Goal: Transaction & Acquisition: Obtain resource

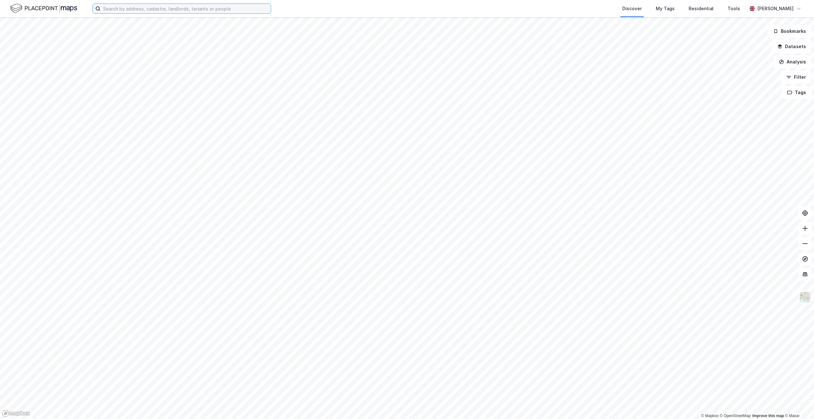
click at [215, 7] on input at bounding box center [186, 9] width 170 height 10
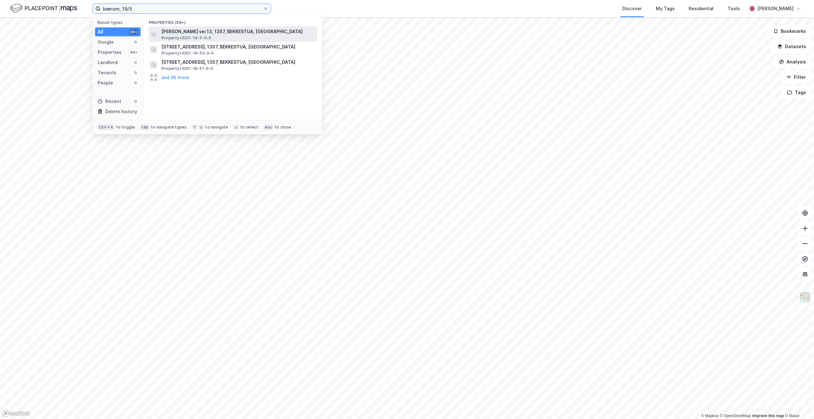
type input "bærum, 19/5"
click at [215, 27] on div "[PERSON_NAME][STREET_ADDRESS], 1357, BEKKESTUA, [GEOGRAPHIC_DATA] Property • 32…" at bounding box center [233, 33] width 168 height 15
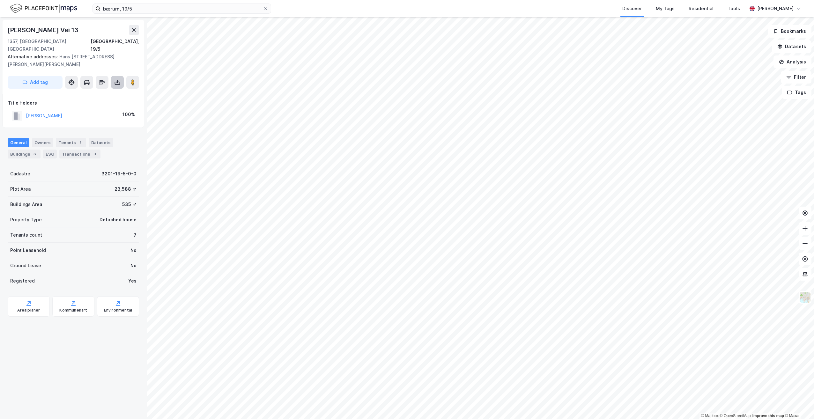
click at [114, 76] on button at bounding box center [117, 82] width 13 height 13
click at [111, 93] on div "Download Assessment Report" at bounding box center [89, 95] width 61 height 5
